Goal: Task Accomplishment & Management: Use online tool/utility

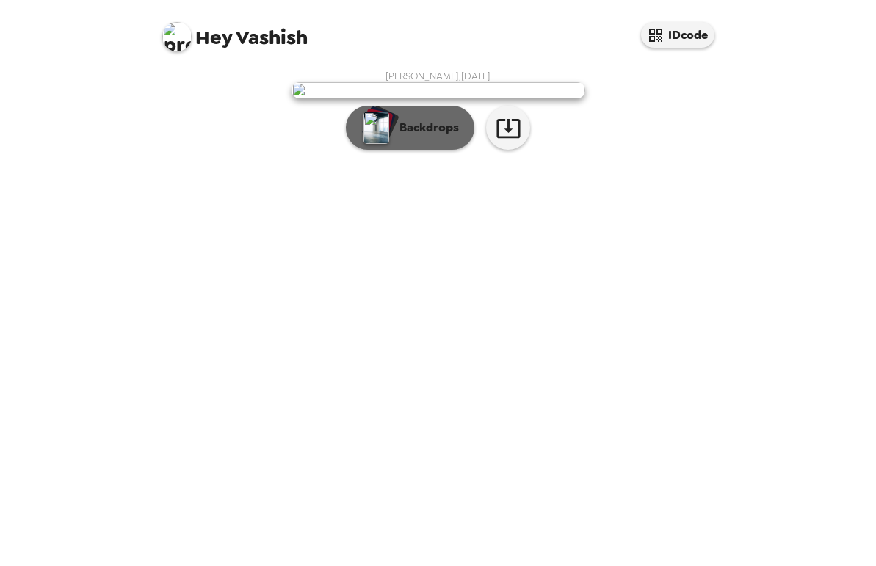
click at [427, 137] on p "Backdrops" at bounding box center [425, 128] width 67 height 18
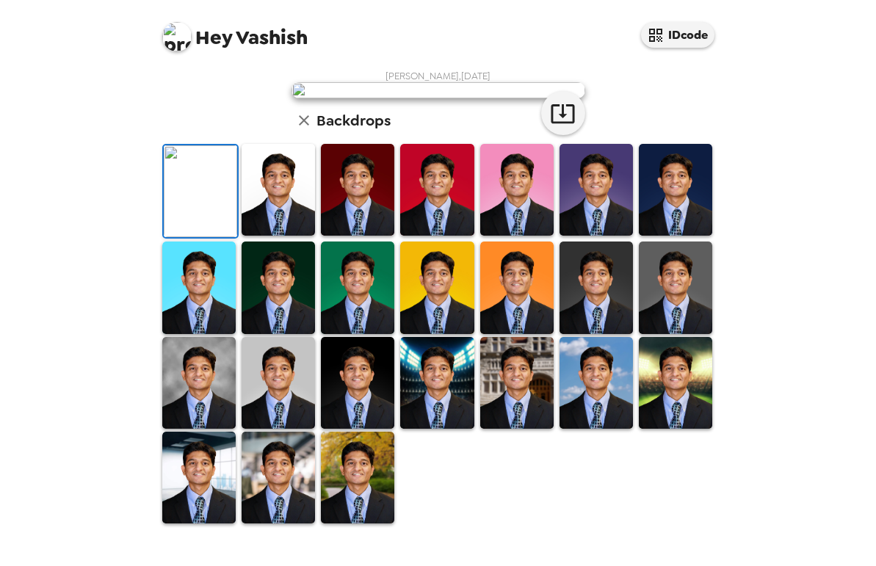
scroll to position [286, 0]
click at [215, 321] on img at bounding box center [198, 287] width 73 height 92
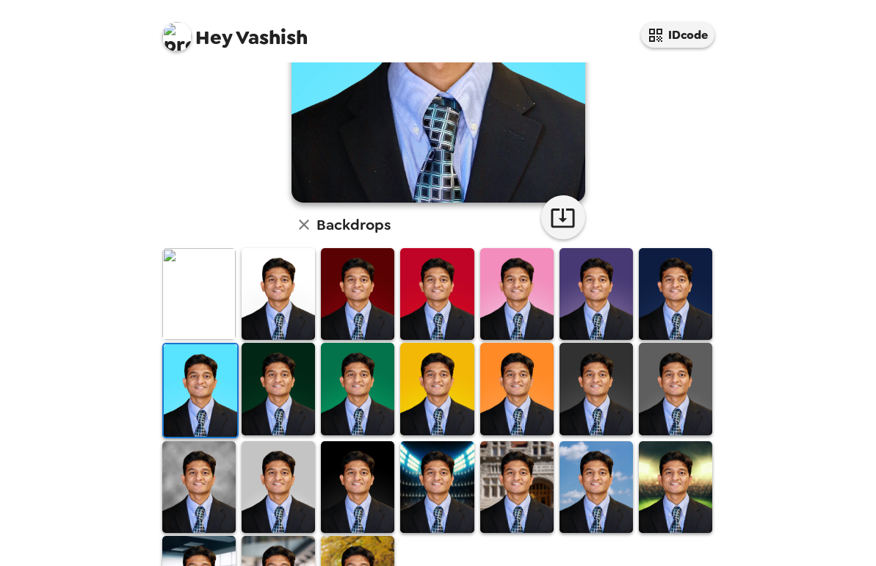
scroll to position [247, 0]
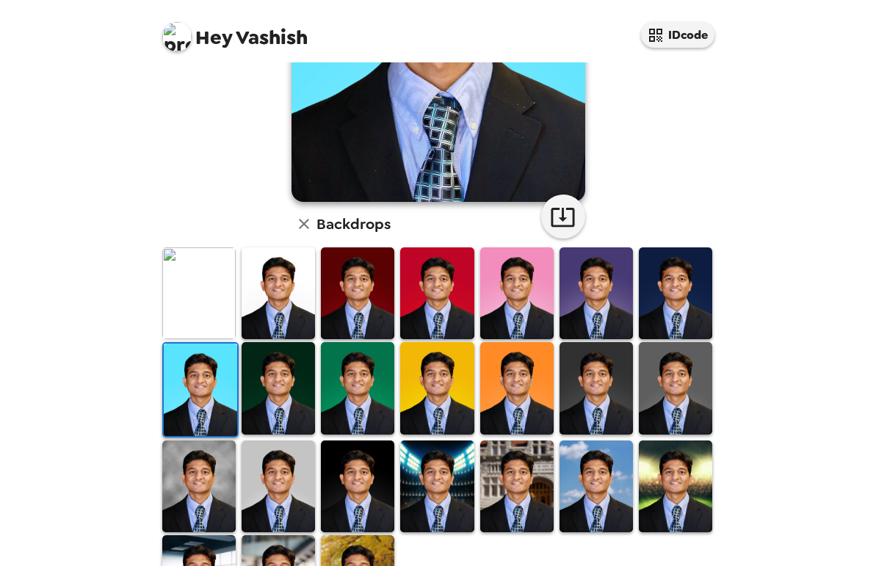
click at [357, 451] on img at bounding box center [357, 486] width 73 height 92
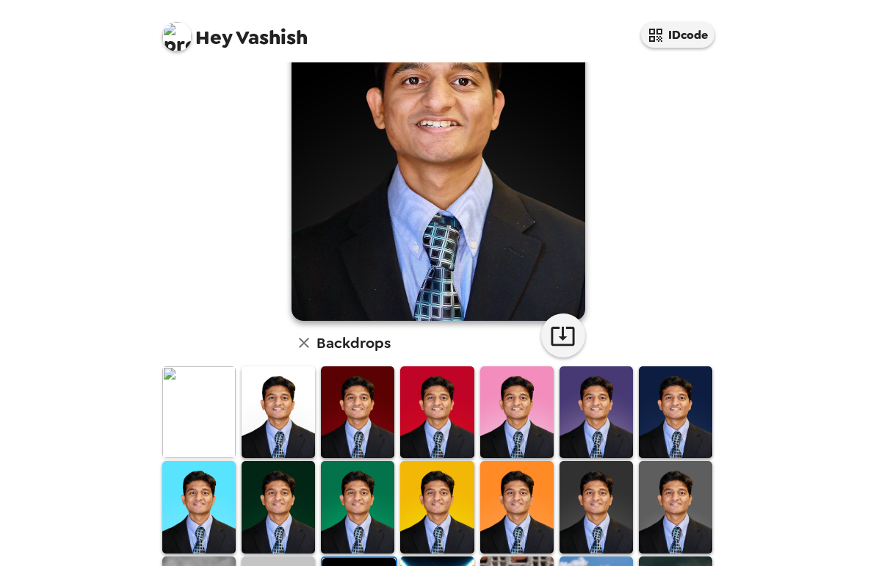
scroll to position [134, 0]
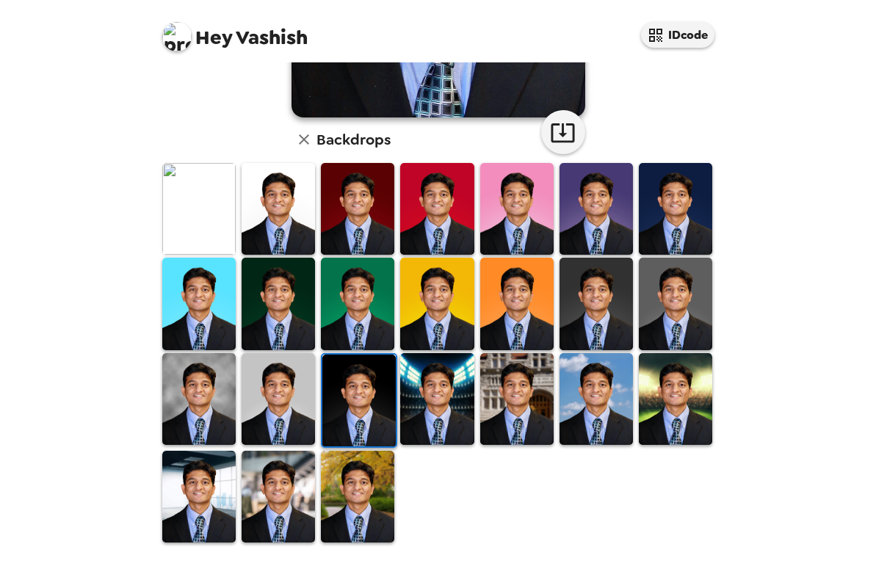
click at [531, 397] on img at bounding box center [516, 399] width 73 height 92
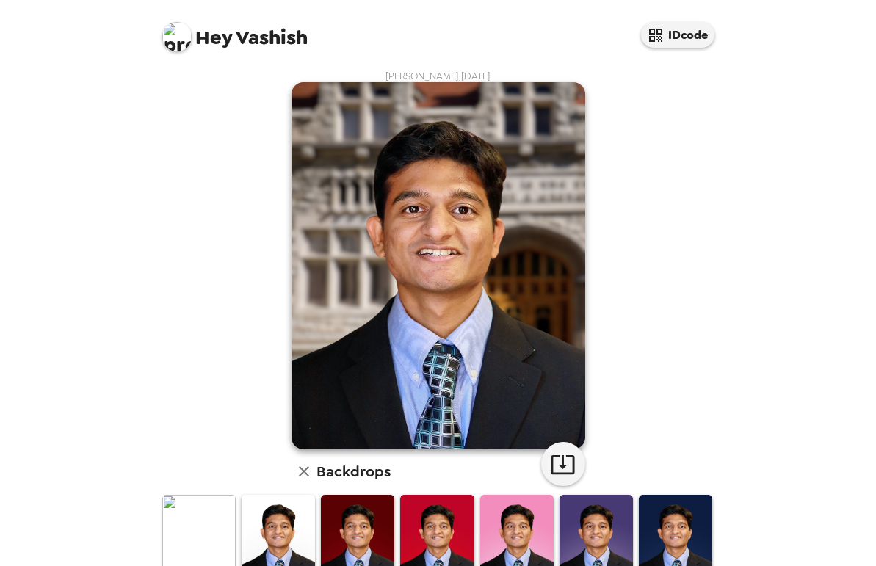
scroll to position [0, 0]
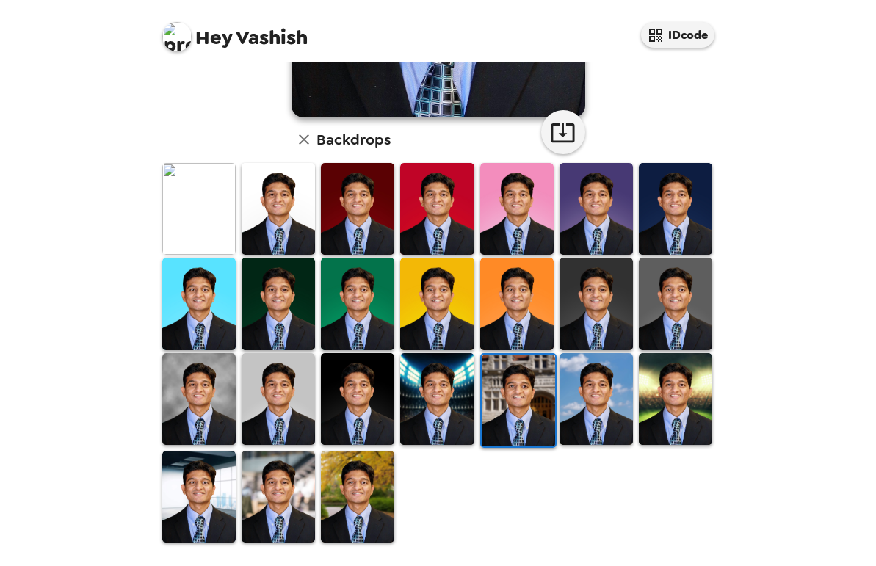
click at [287, 506] on img at bounding box center [277, 497] width 73 height 92
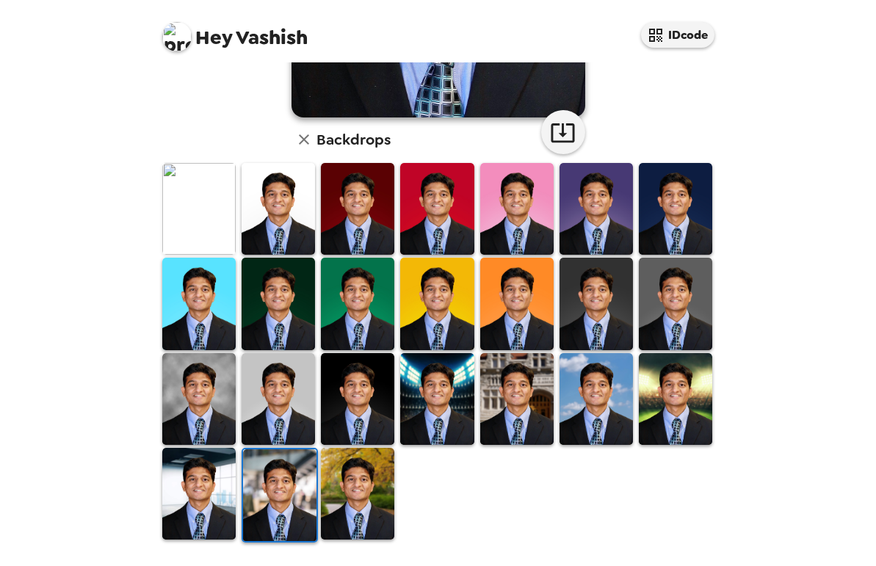
click at [363, 498] on img at bounding box center [357, 494] width 73 height 92
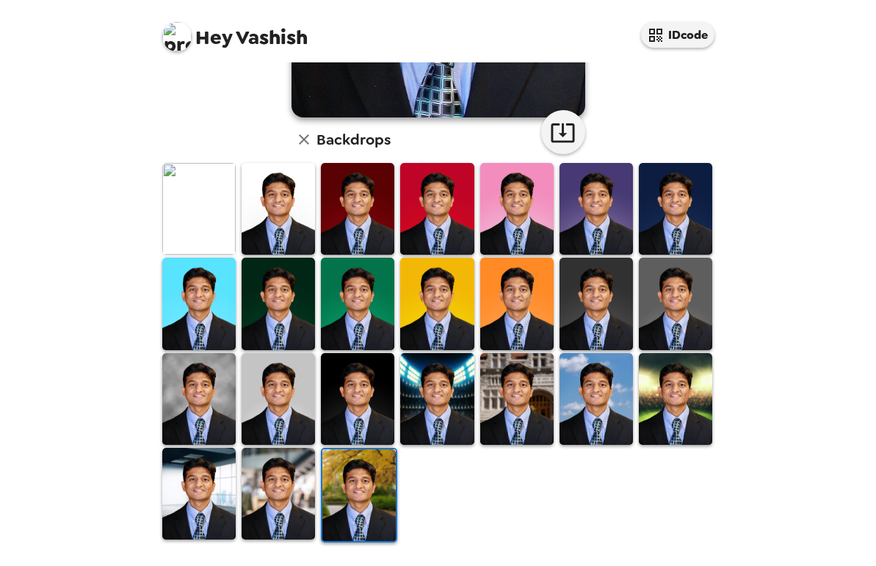
scroll to position [332, 0]
click at [581, 393] on img at bounding box center [595, 399] width 73 height 92
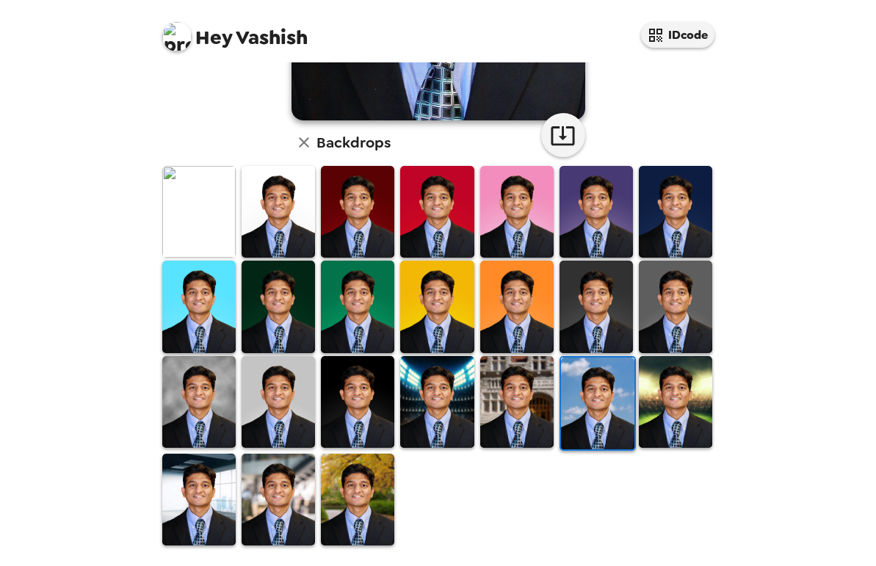
click at [205, 430] on img at bounding box center [198, 402] width 73 height 92
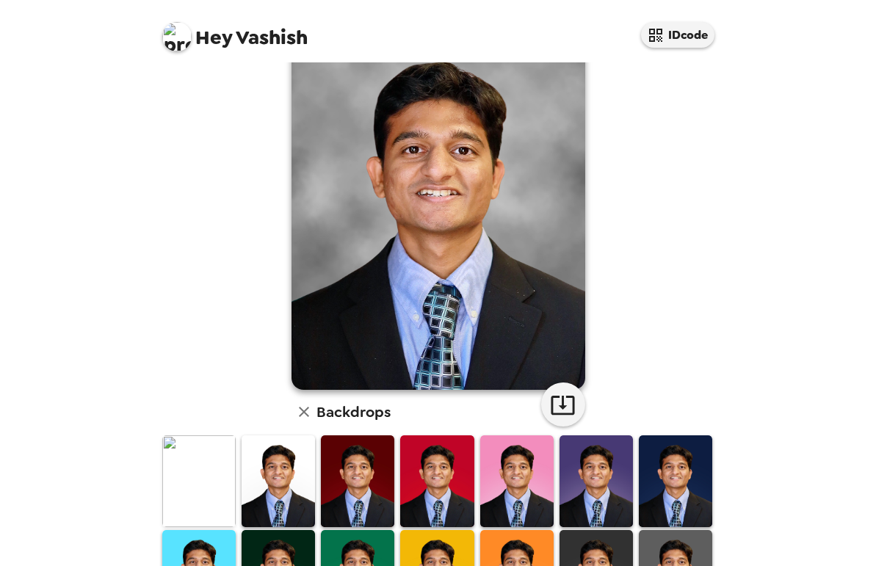
scroll to position [60, 0]
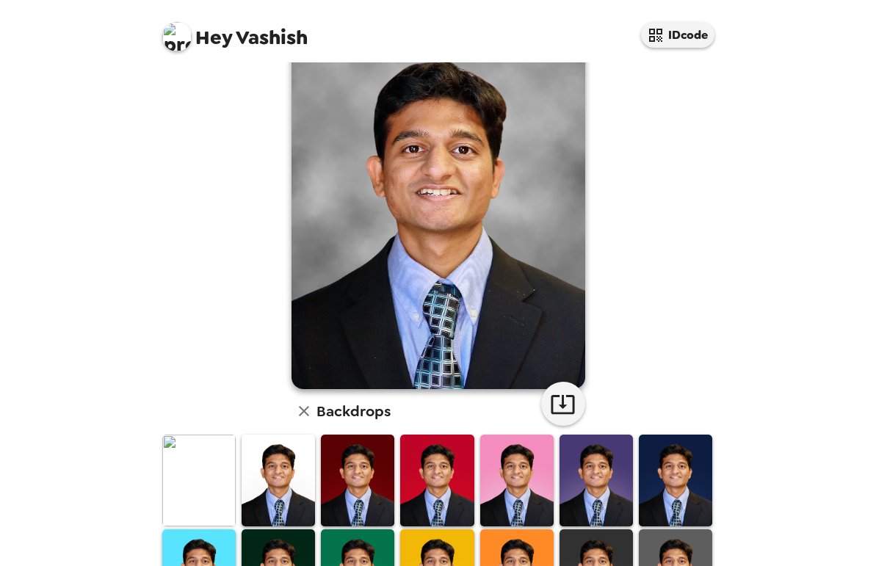
click at [594, 422] on div "[PERSON_NAME] , [DATE] Backdrops" at bounding box center [438, 413] width 558 height 806
click at [552, 407] on icon "button" at bounding box center [561, 404] width 23 height 19
